Goal: Register for event/course

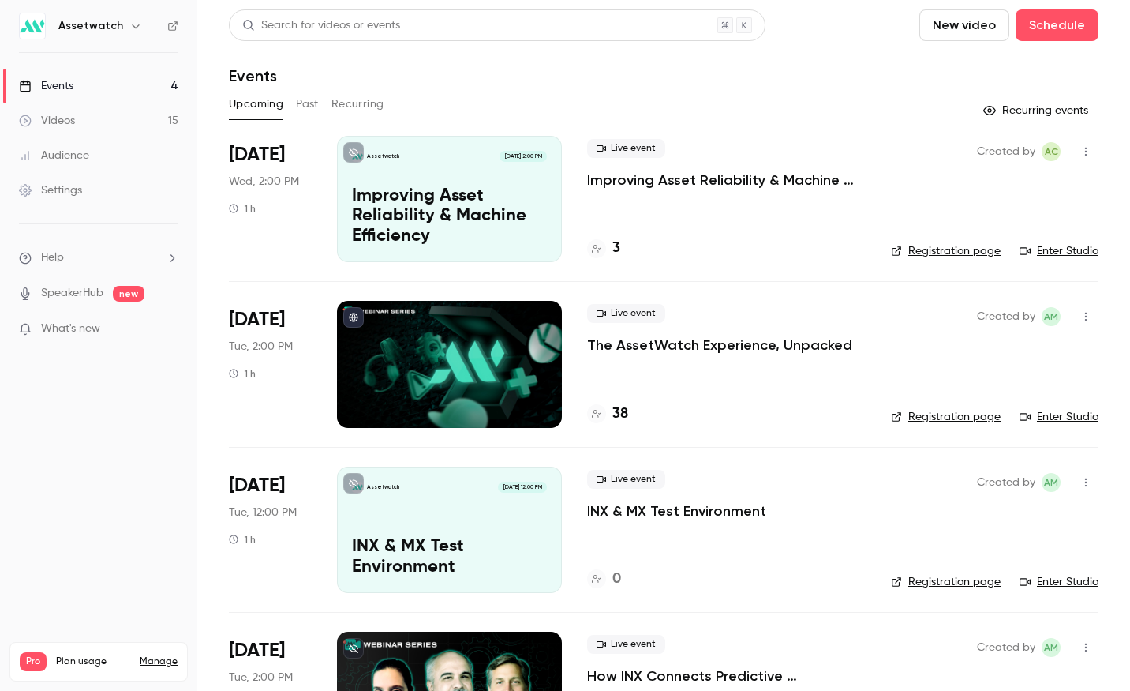
click at [606, 350] on p "The AssetWatch Experience, Unpacked" at bounding box center [719, 344] width 265 height 19
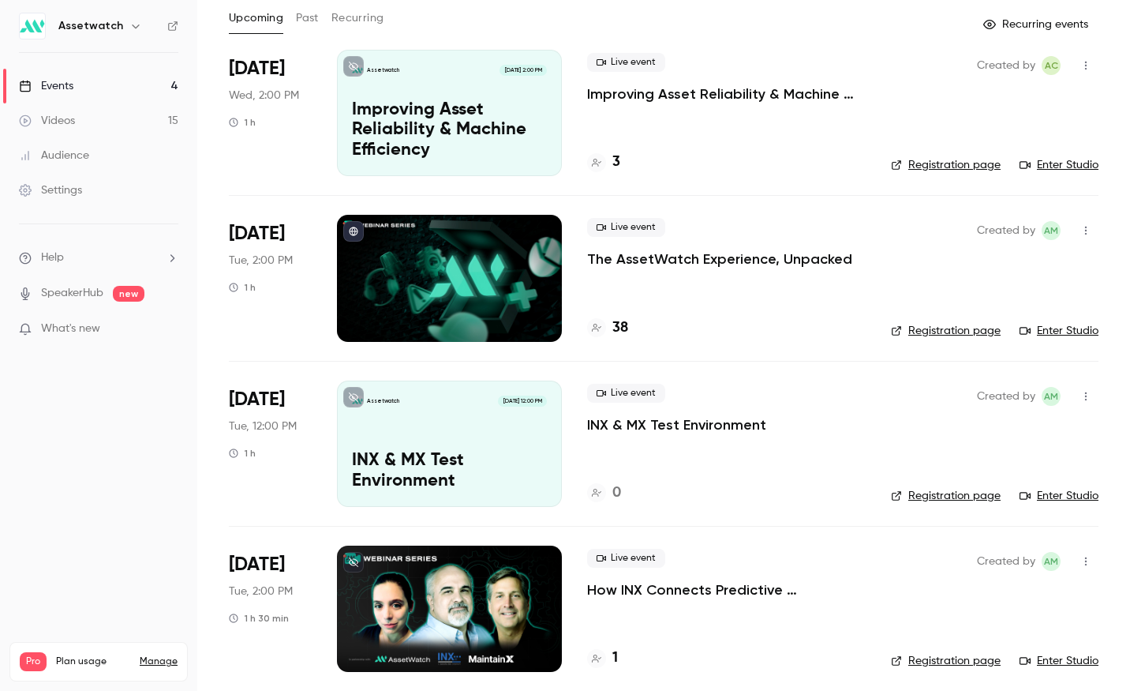
scroll to position [95, 0]
